Goal: Find specific page/section: Find specific page/section

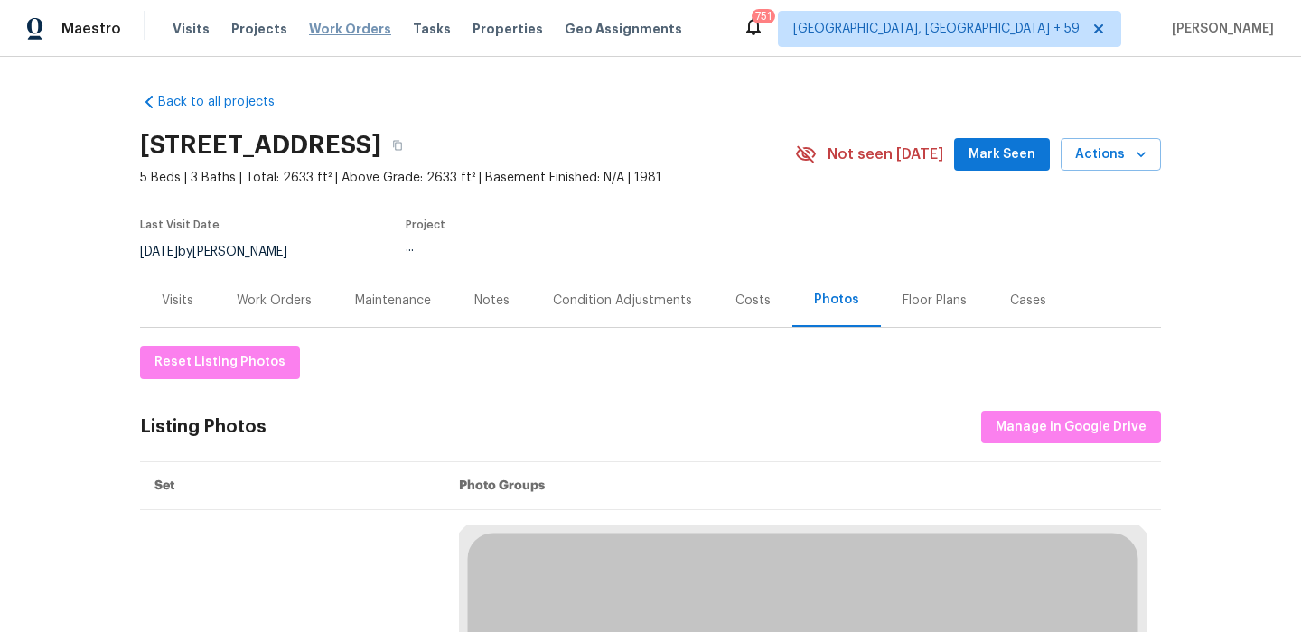
click at [339, 20] on span "Work Orders" at bounding box center [350, 29] width 82 height 18
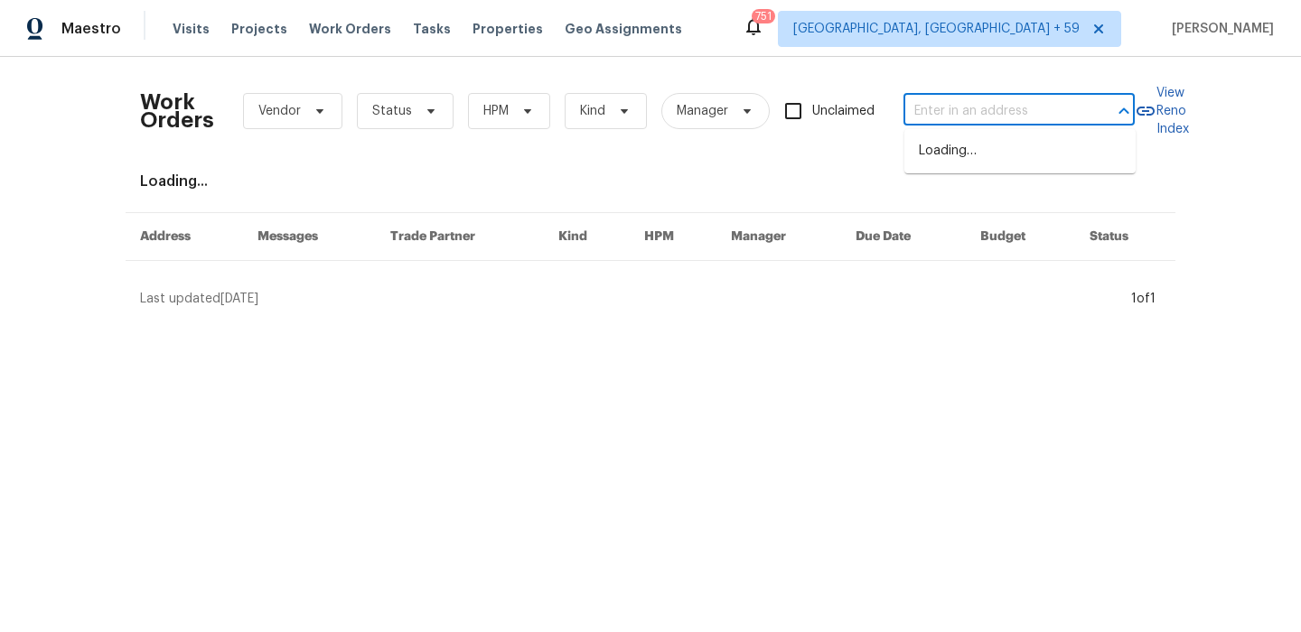
click at [924, 106] on input "text" at bounding box center [993, 112] width 181 height 28
paste input "2011 Arbor Dr"
type input "2011 Arbor Dr"
click at [951, 149] on li "[STREET_ADDRESS]" at bounding box center [1019, 151] width 231 height 30
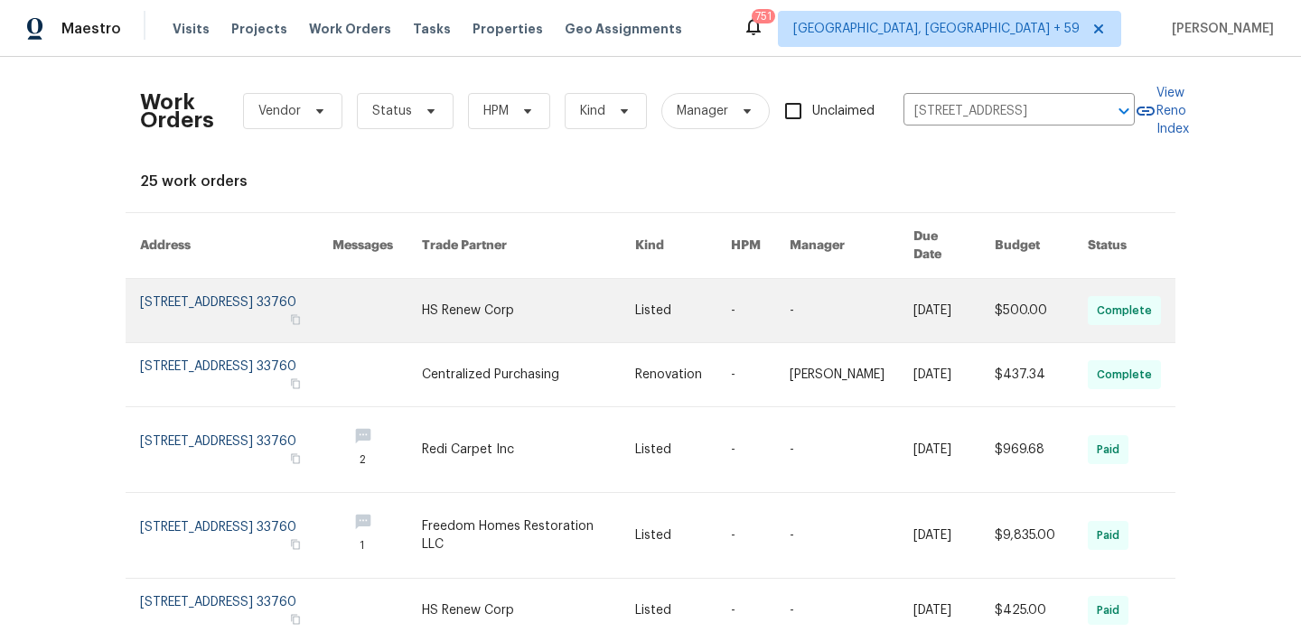
click at [173, 279] on link at bounding box center [236, 310] width 192 height 63
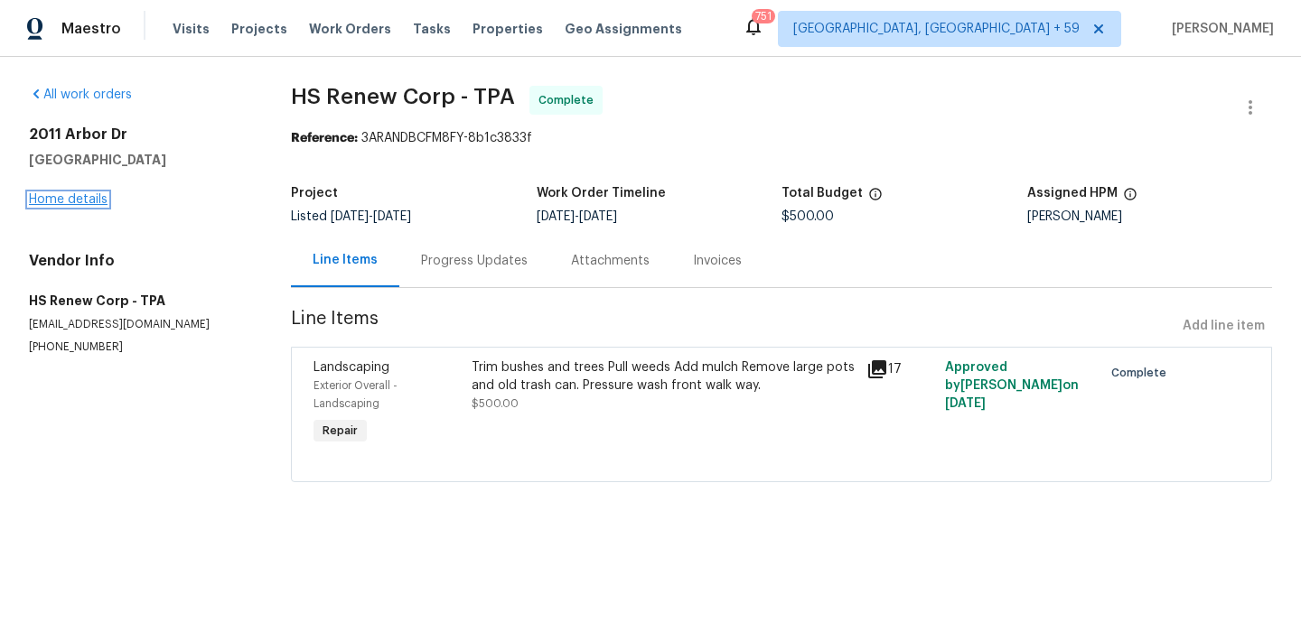
click at [48, 197] on link "Home details" at bounding box center [68, 199] width 79 height 13
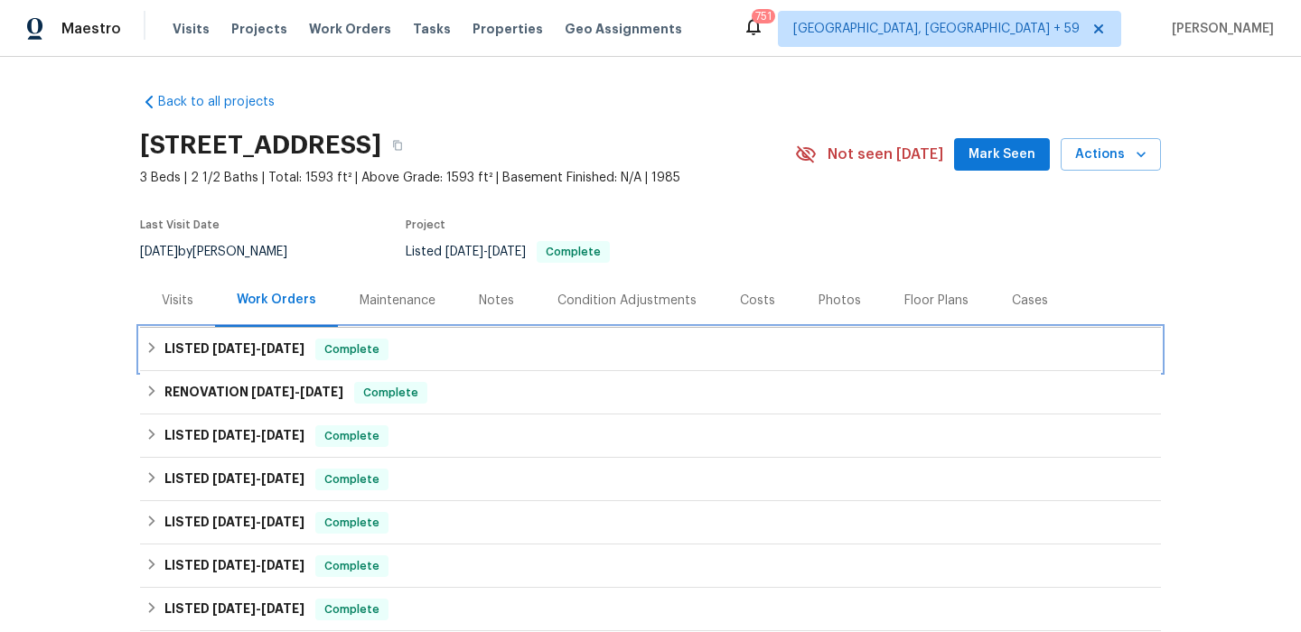
click at [184, 342] on h6 "LISTED [DATE] - [DATE]" at bounding box center [234, 350] width 140 height 22
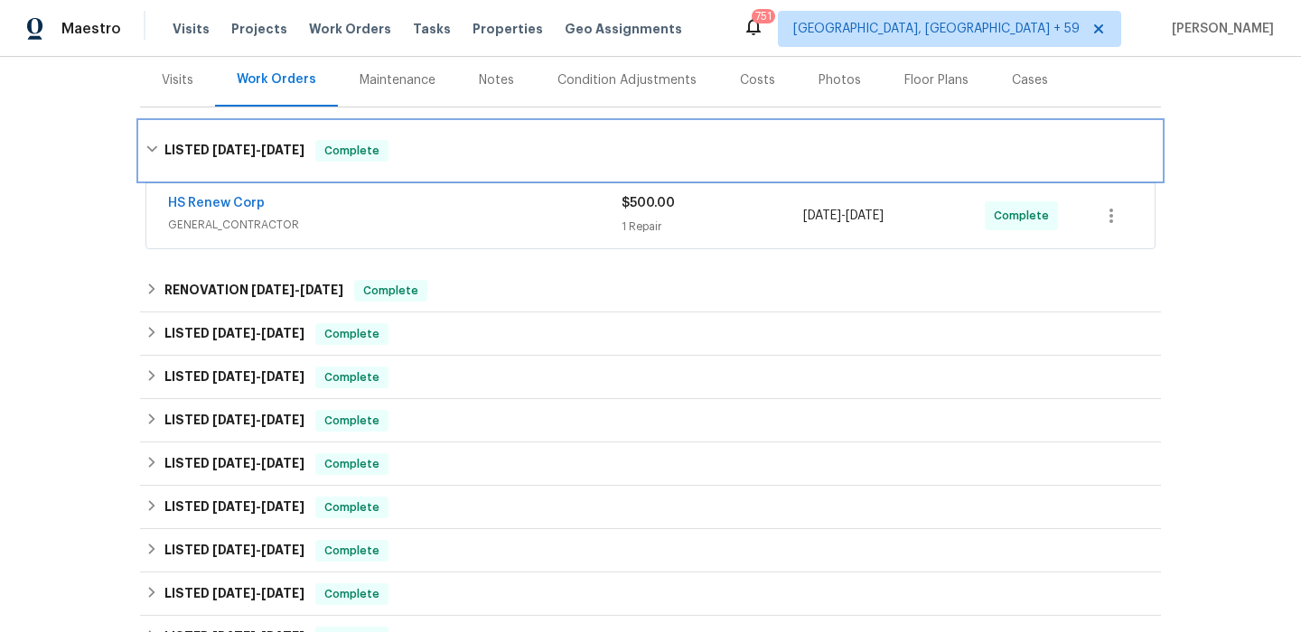
scroll to position [223, 0]
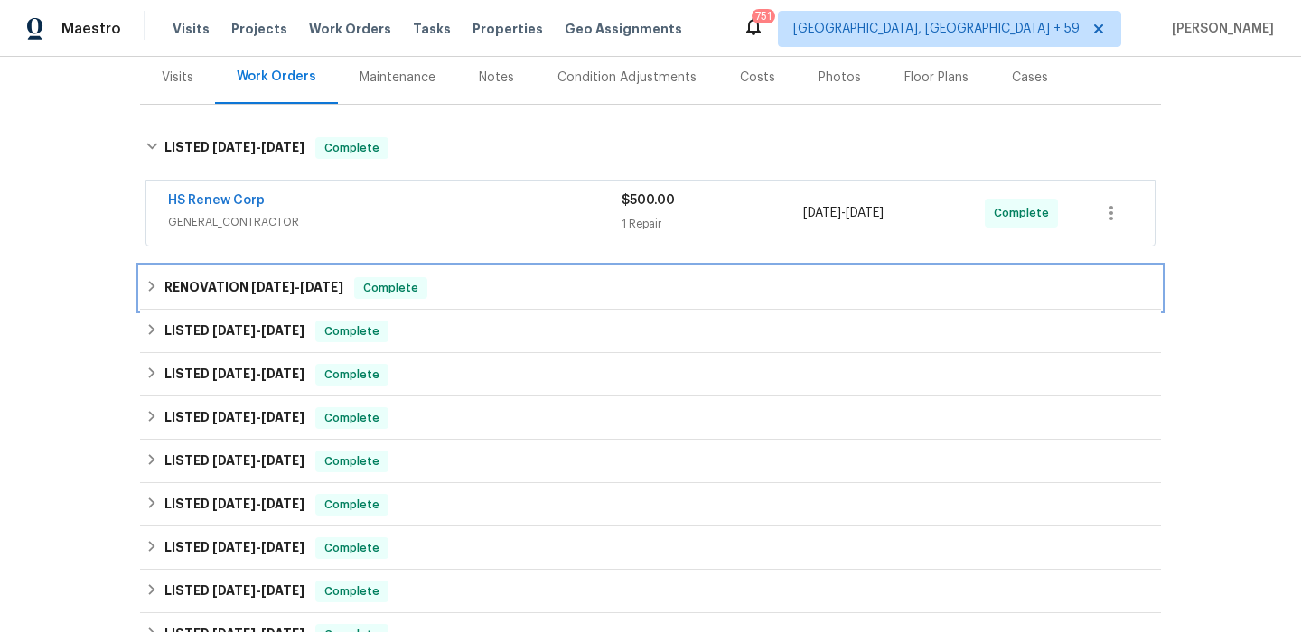
click at [229, 284] on h6 "RENOVATION [DATE] - [DATE]" at bounding box center [253, 288] width 179 height 22
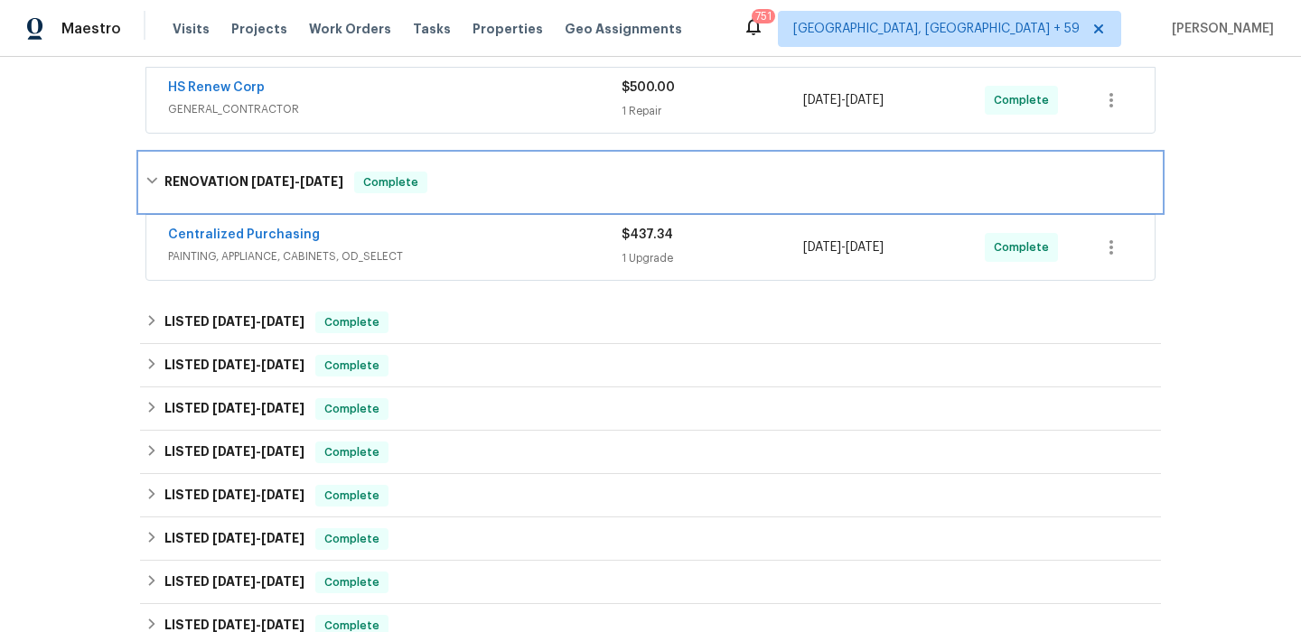
scroll to position [341, 0]
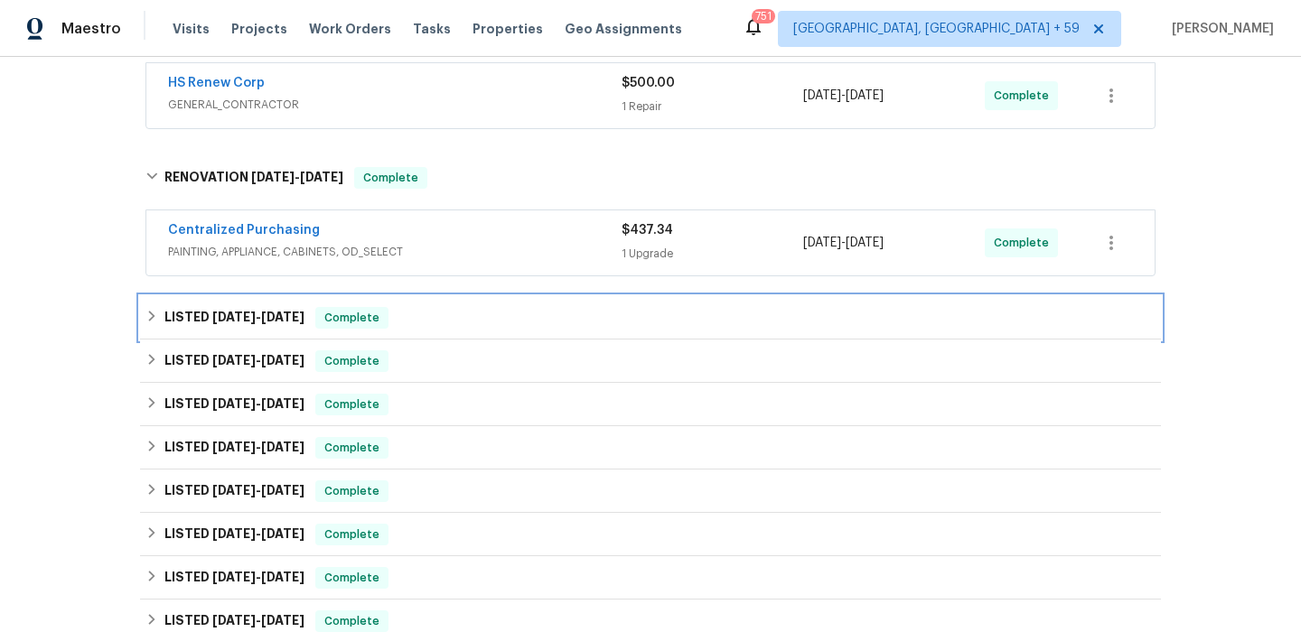
click at [185, 310] on h6 "LISTED [DATE] - [DATE]" at bounding box center [234, 318] width 140 height 22
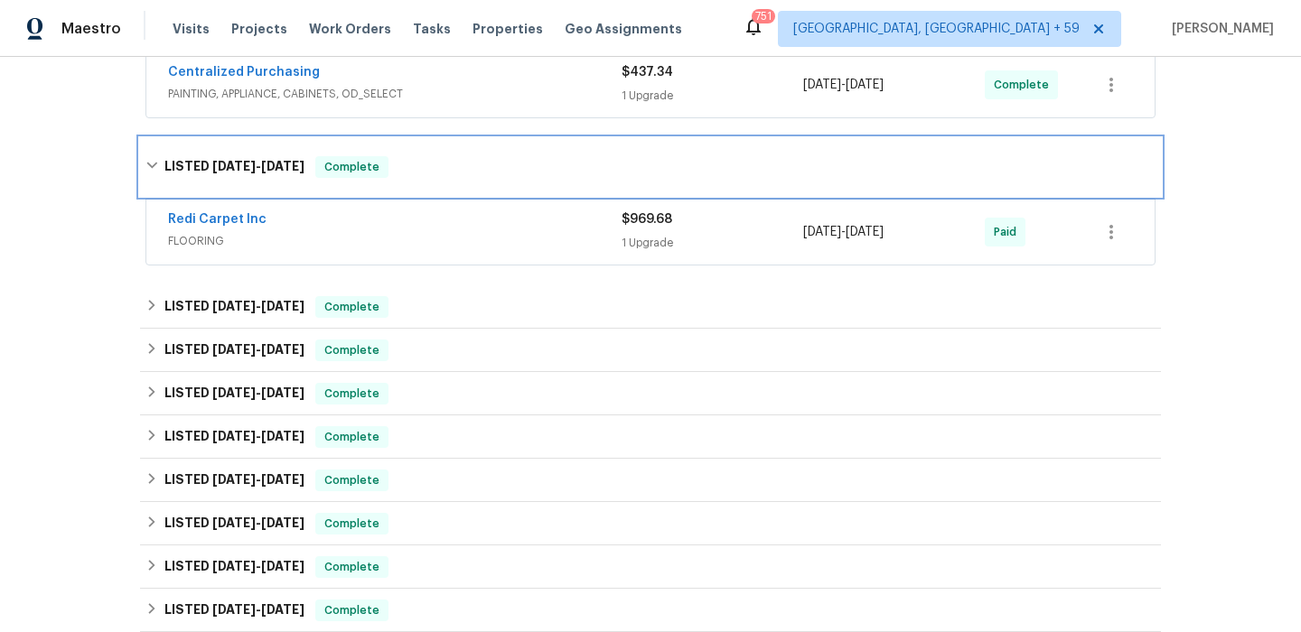
scroll to position [499, 0]
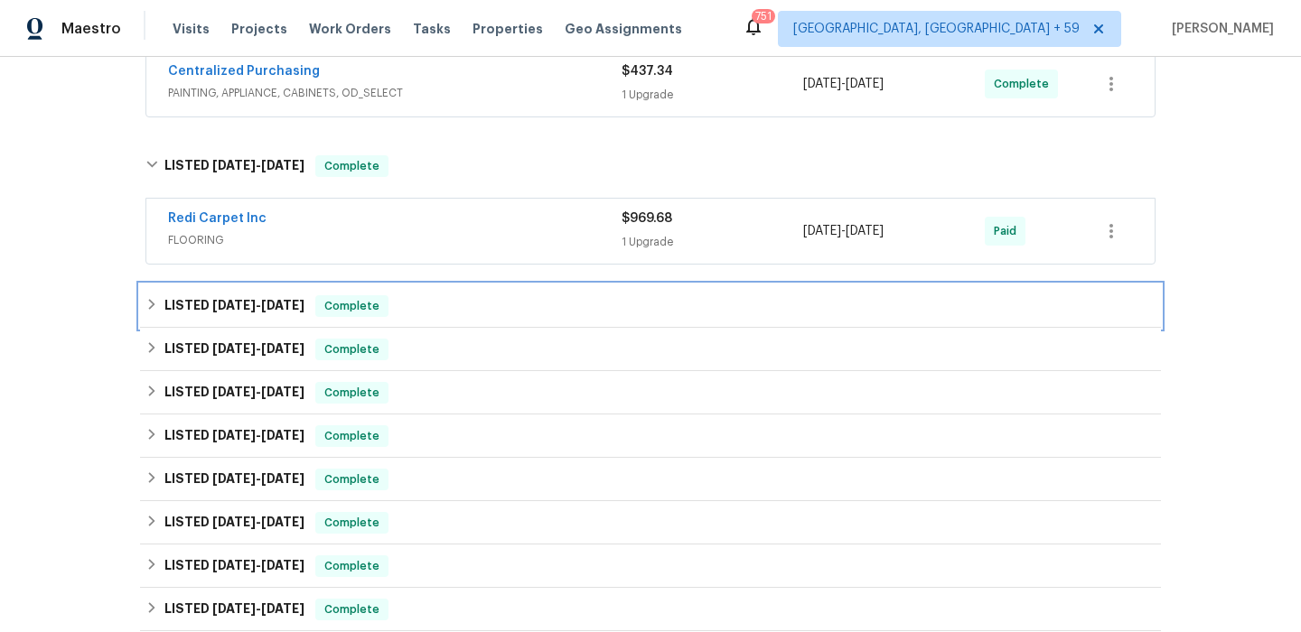
click at [183, 307] on h6 "LISTED [DATE] - [DATE]" at bounding box center [234, 306] width 140 height 22
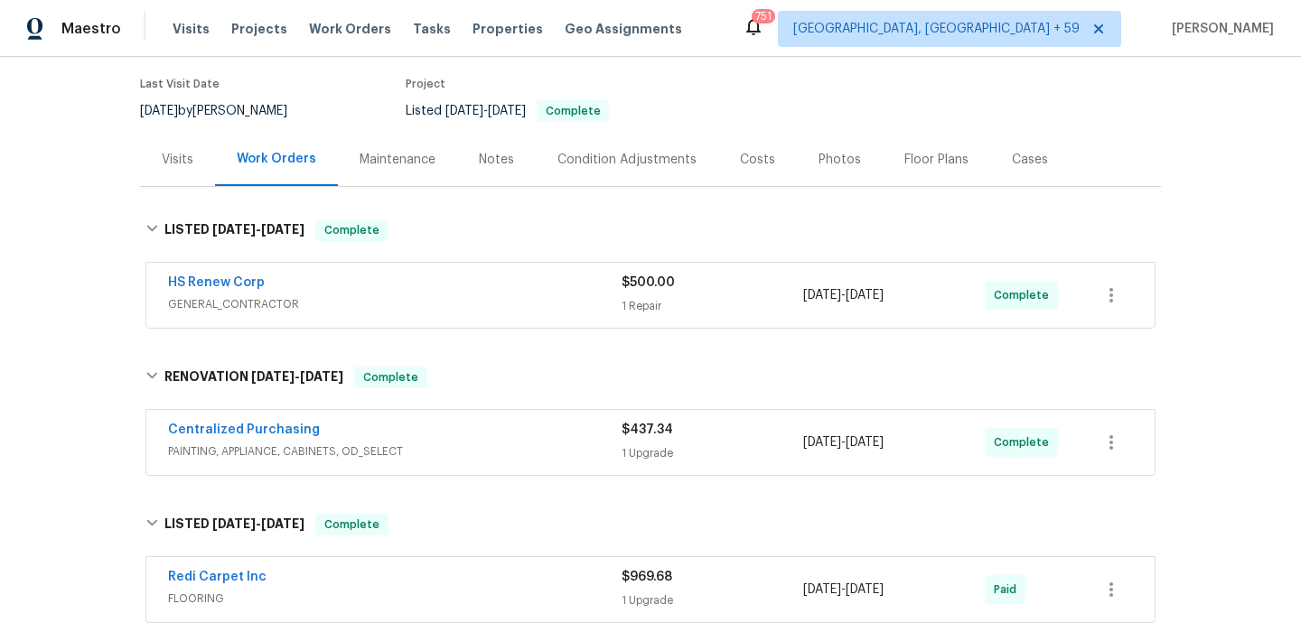
scroll to position [299, 0]
